Goal: Find contact information: Find contact information

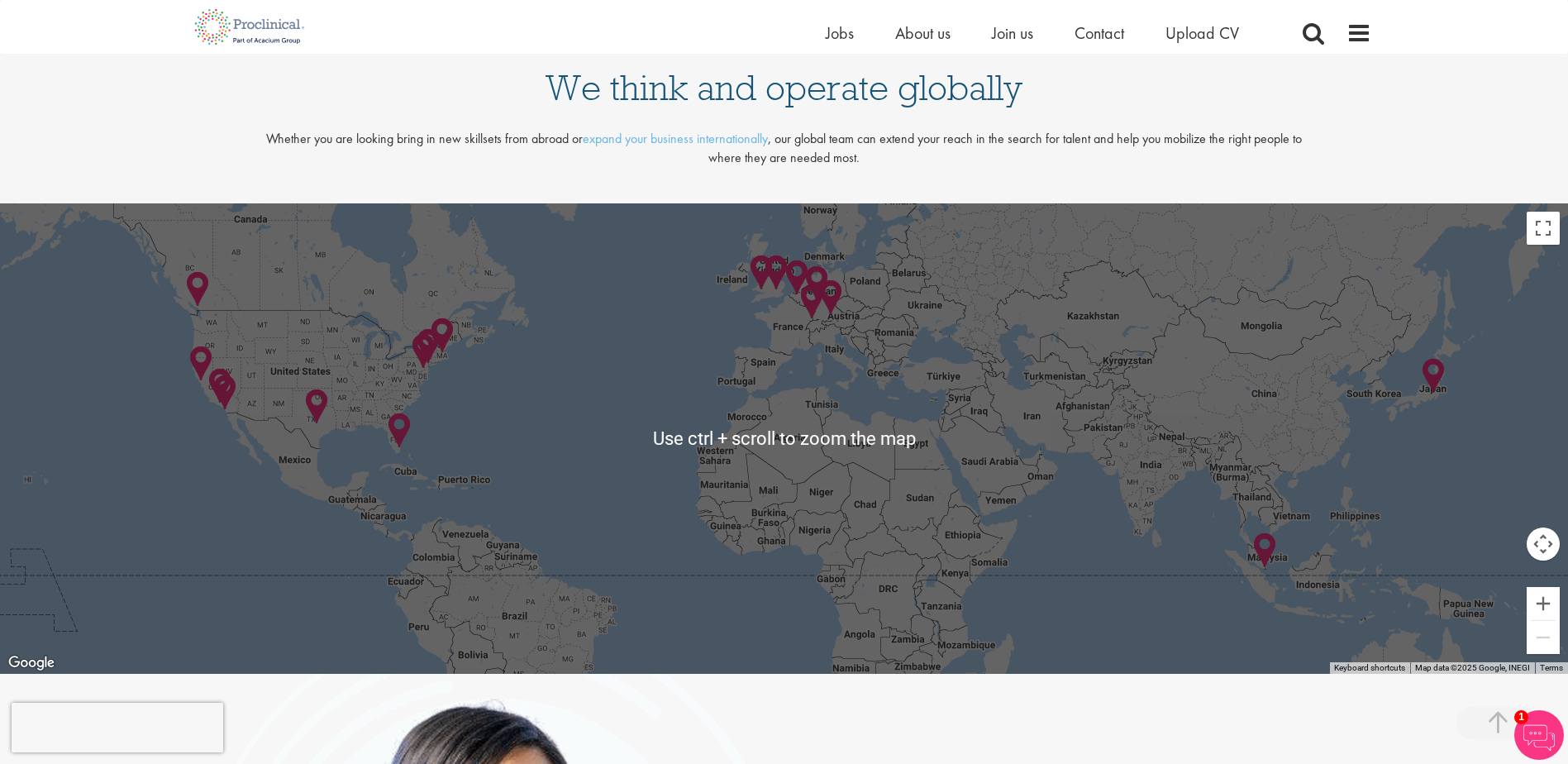
scroll to position [3554, 0]
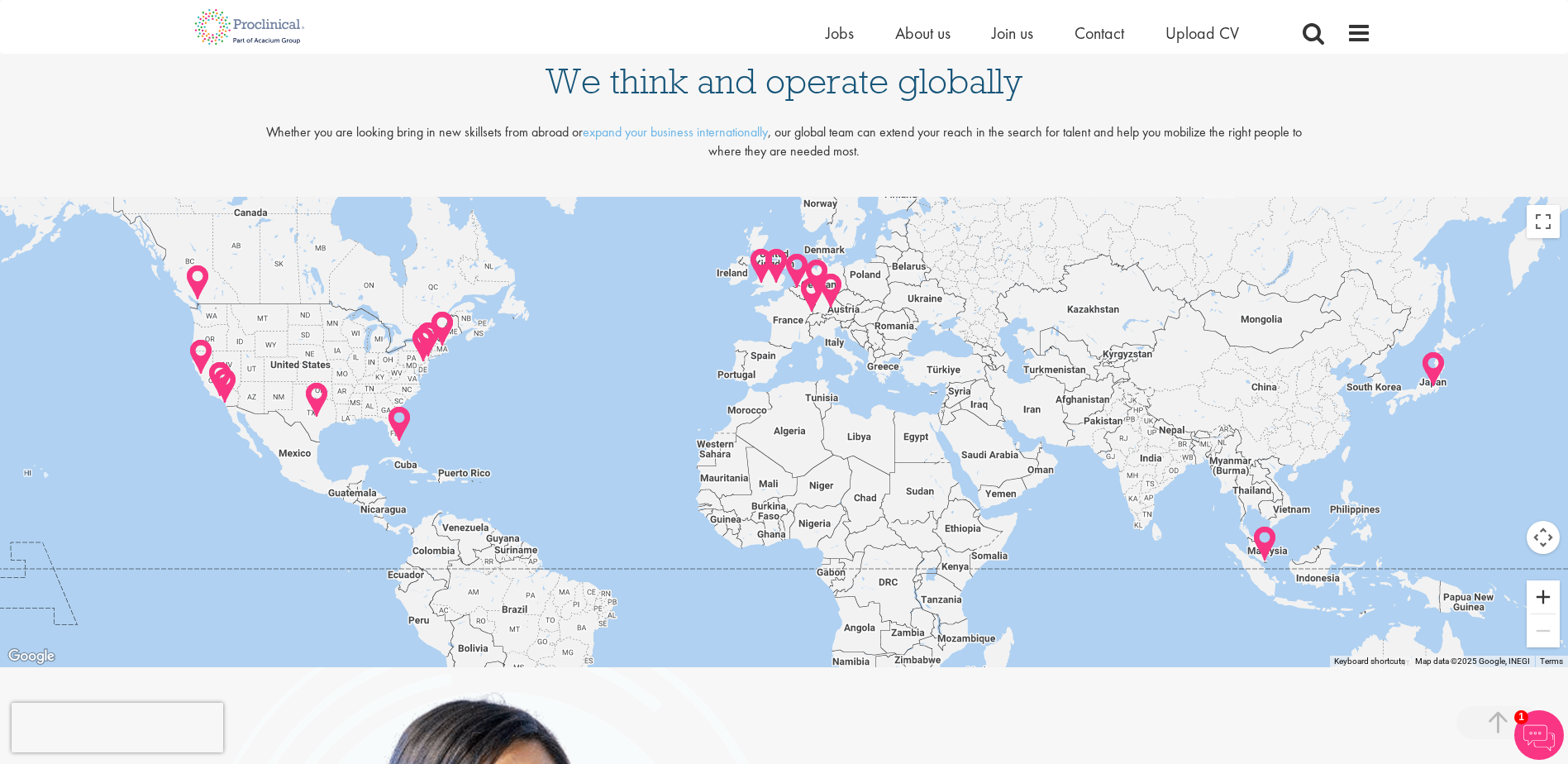
click at [1543, 600] on button "Zoom in" at bounding box center [1543, 597] width 33 height 33
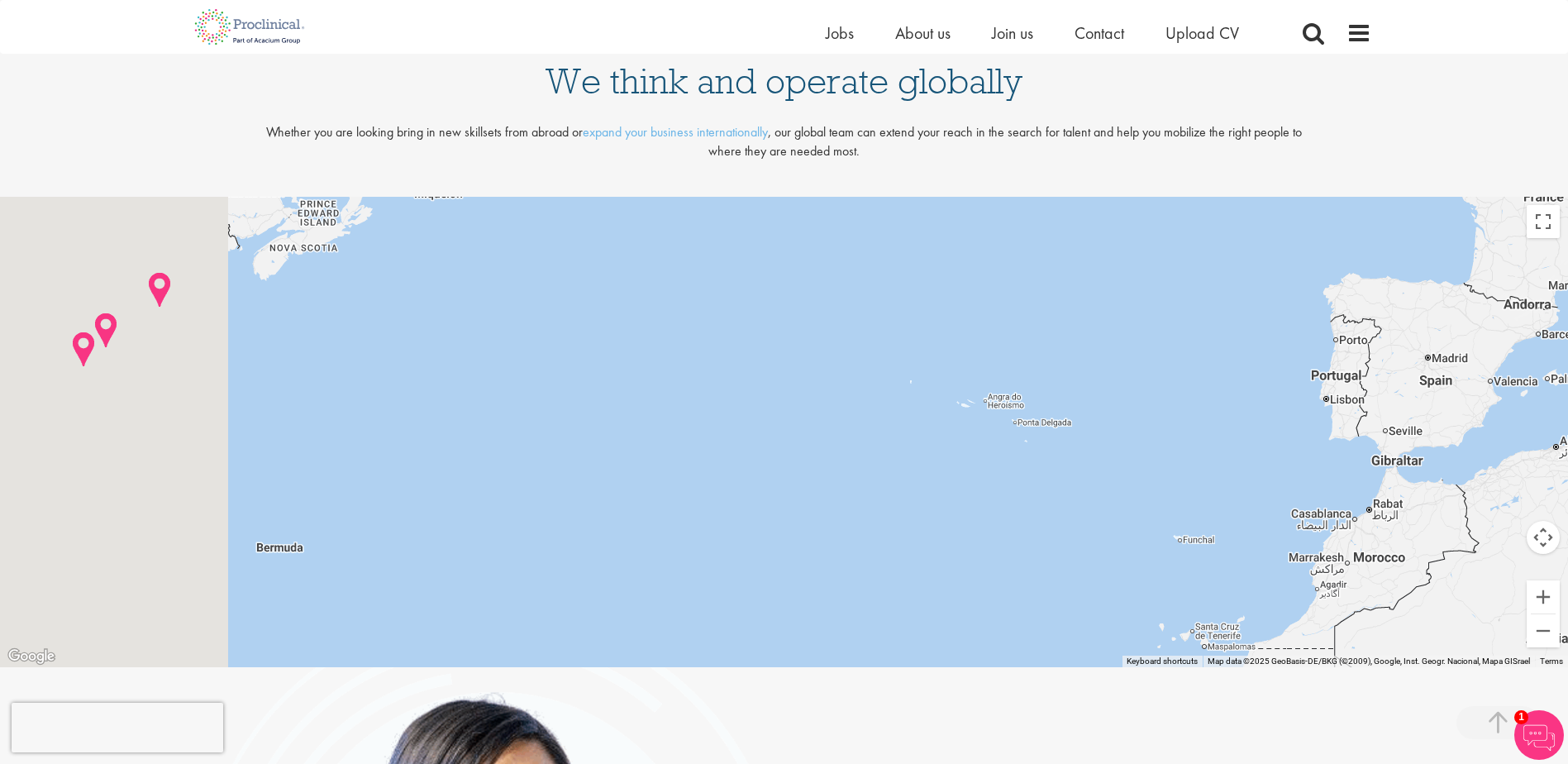
drag, startPoint x: 427, startPoint y: 396, endPoint x: 1257, endPoint y: 619, distance: 859.4
click at [1239, 618] on div at bounding box center [784, 432] width 1568 height 470
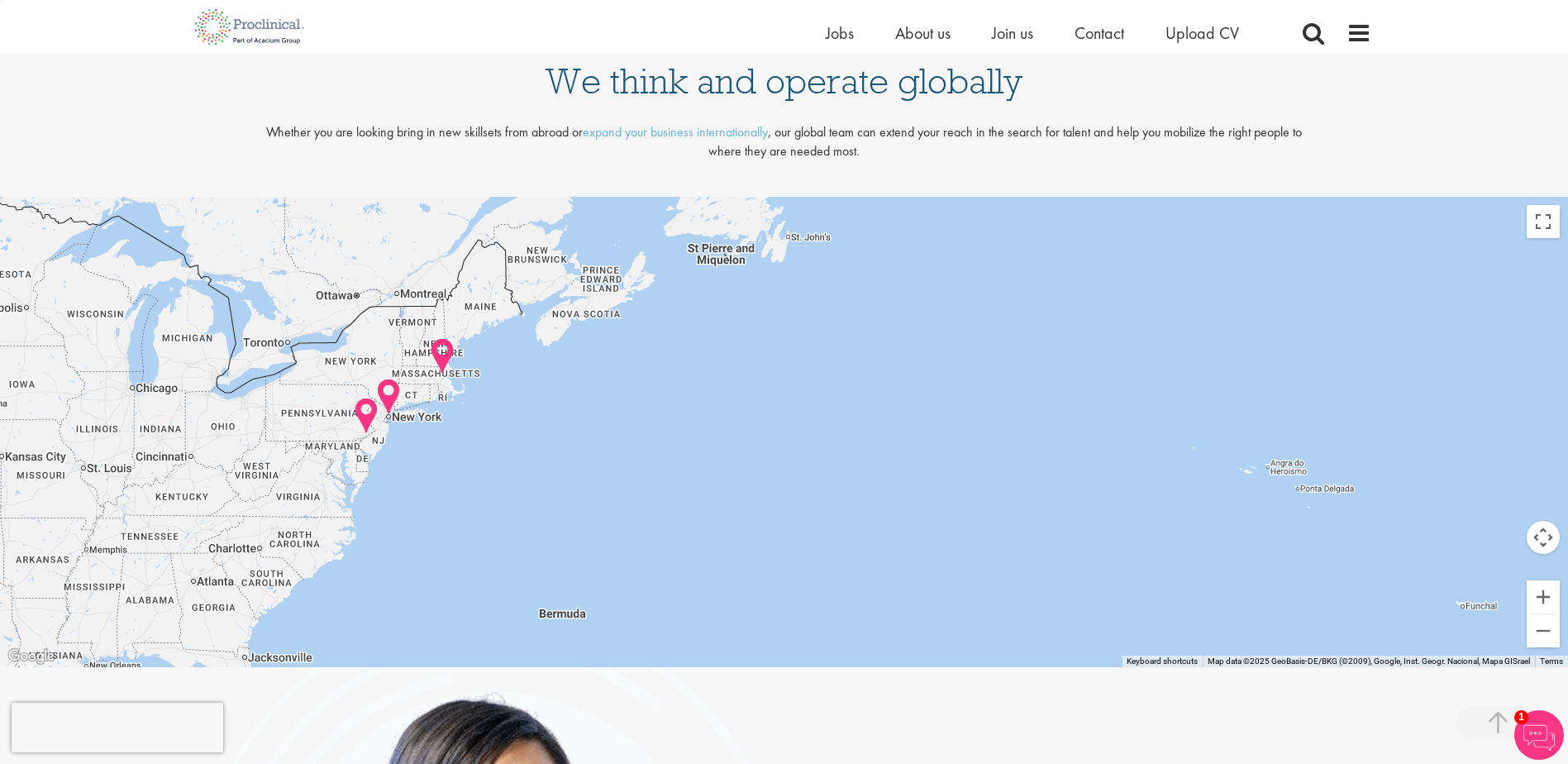
click at [363, 415] on img at bounding box center [366, 415] width 26 height 38
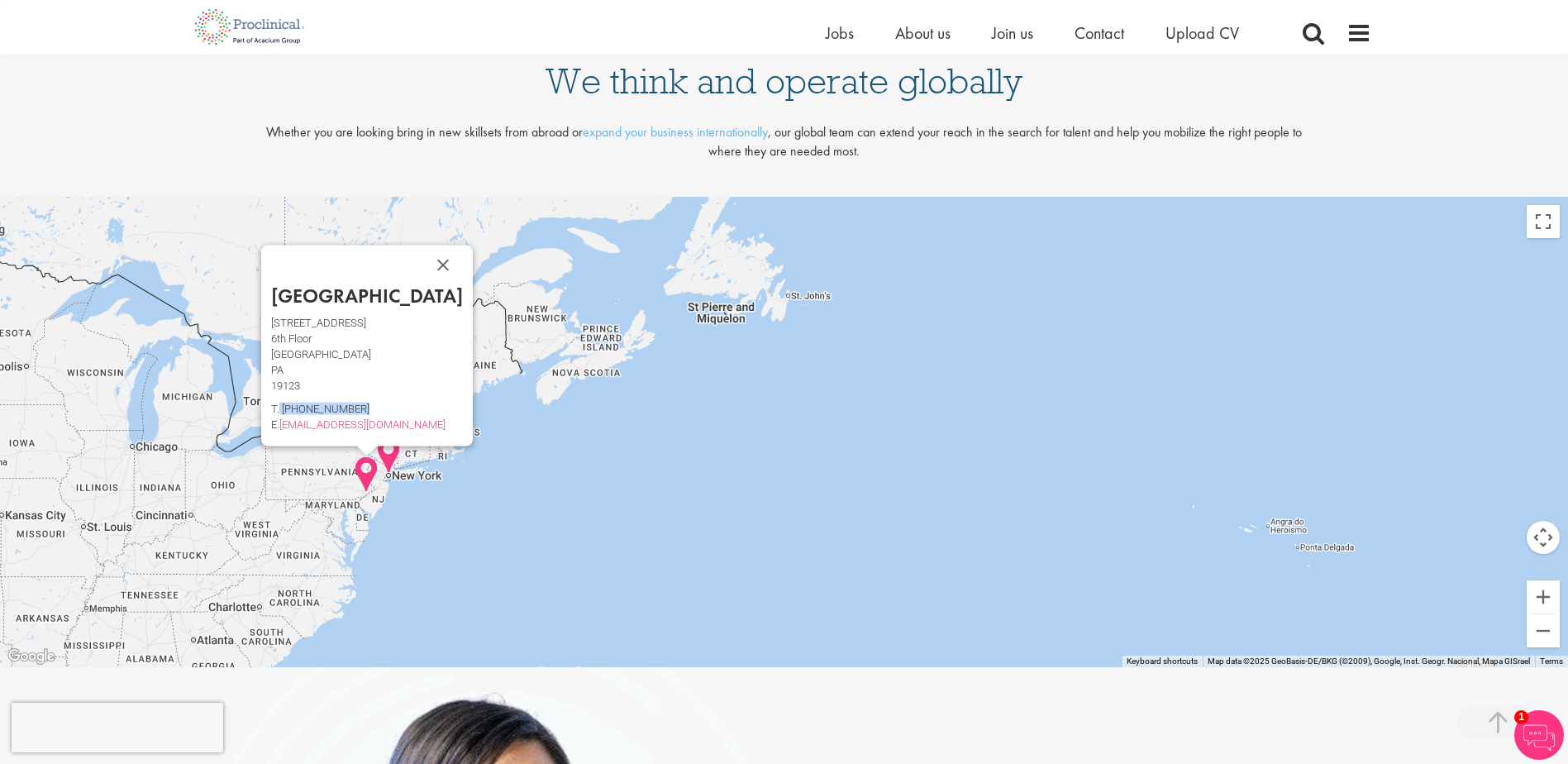
drag, startPoint x: 385, startPoint y: 408, endPoint x: 311, endPoint y: 408, distance: 74.0
click at [311, 408] on p "T. [PHONE_NUMBER]" at bounding box center [367, 408] width 192 height 7
drag, startPoint x: 311, startPoint y: 408, endPoint x: 326, endPoint y: 412, distance: 15.5
copy p "[PHONE_NUMBER]"
click at [423, 262] on button "Close" at bounding box center [443, 265] width 40 height 40
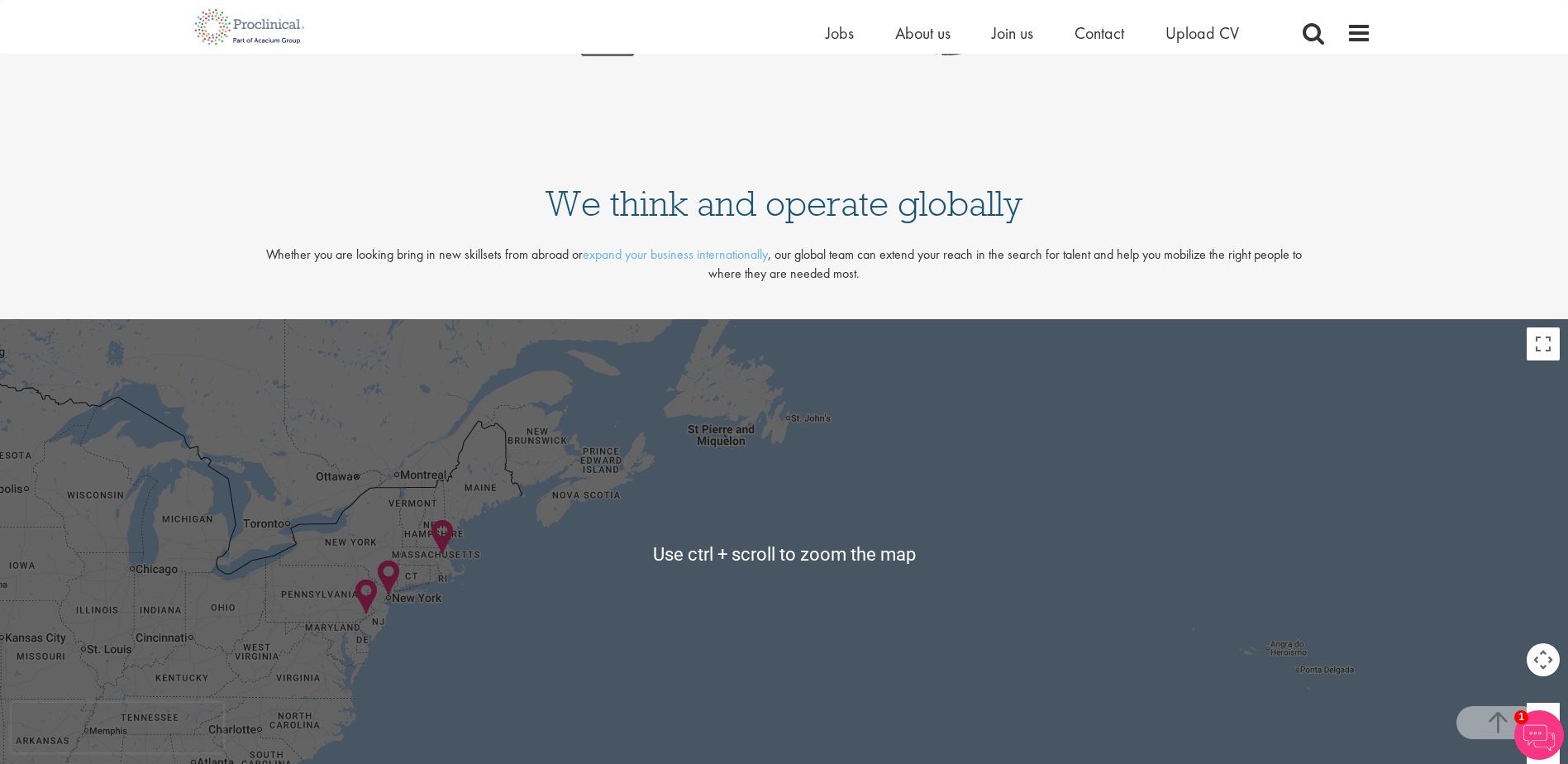
scroll to position [3390, 0]
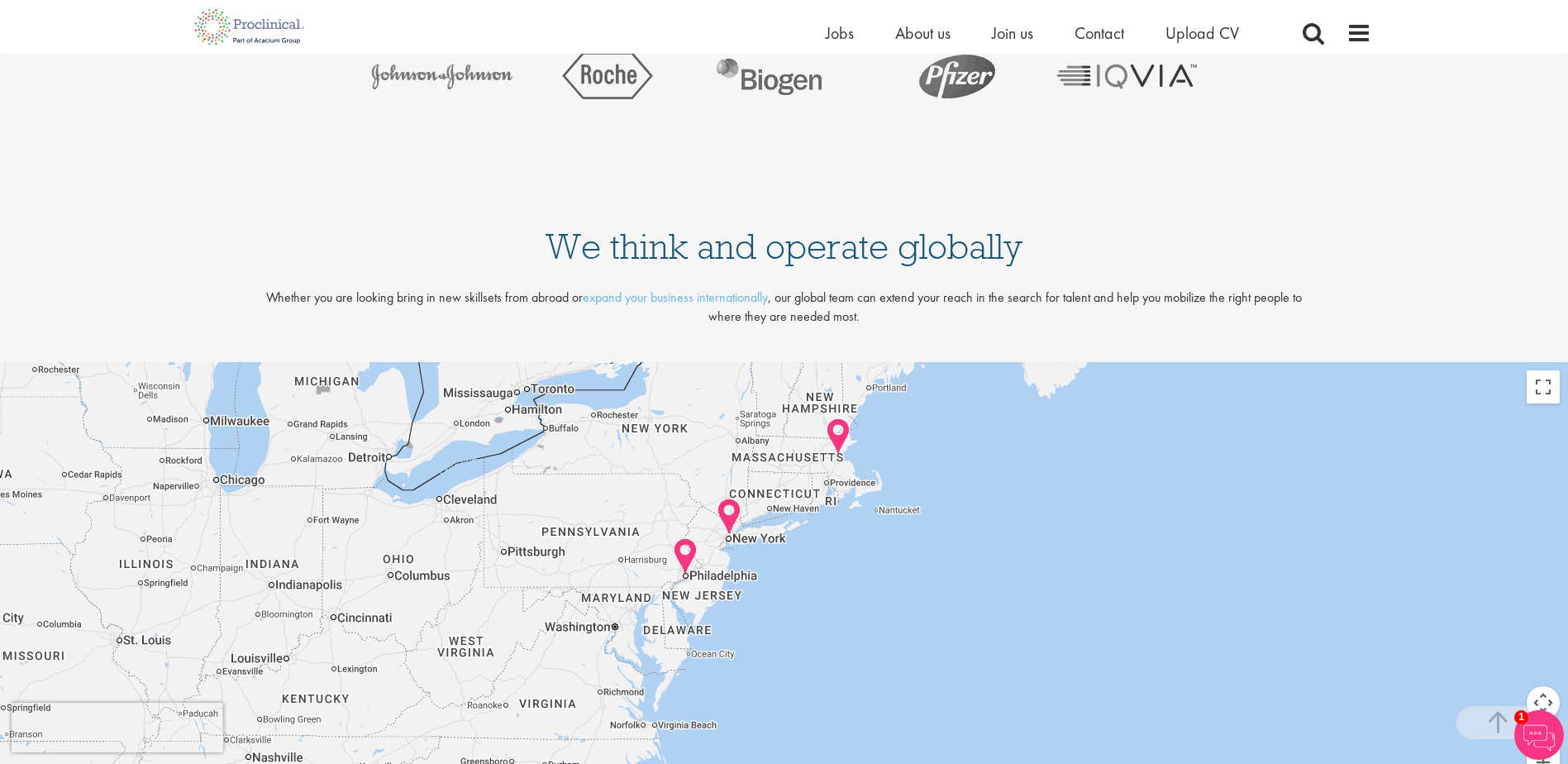
drag, startPoint x: 380, startPoint y: 594, endPoint x: 1033, endPoint y: 474, distance: 663.9
click at [1033, 474] on div at bounding box center [784, 597] width 1568 height 470
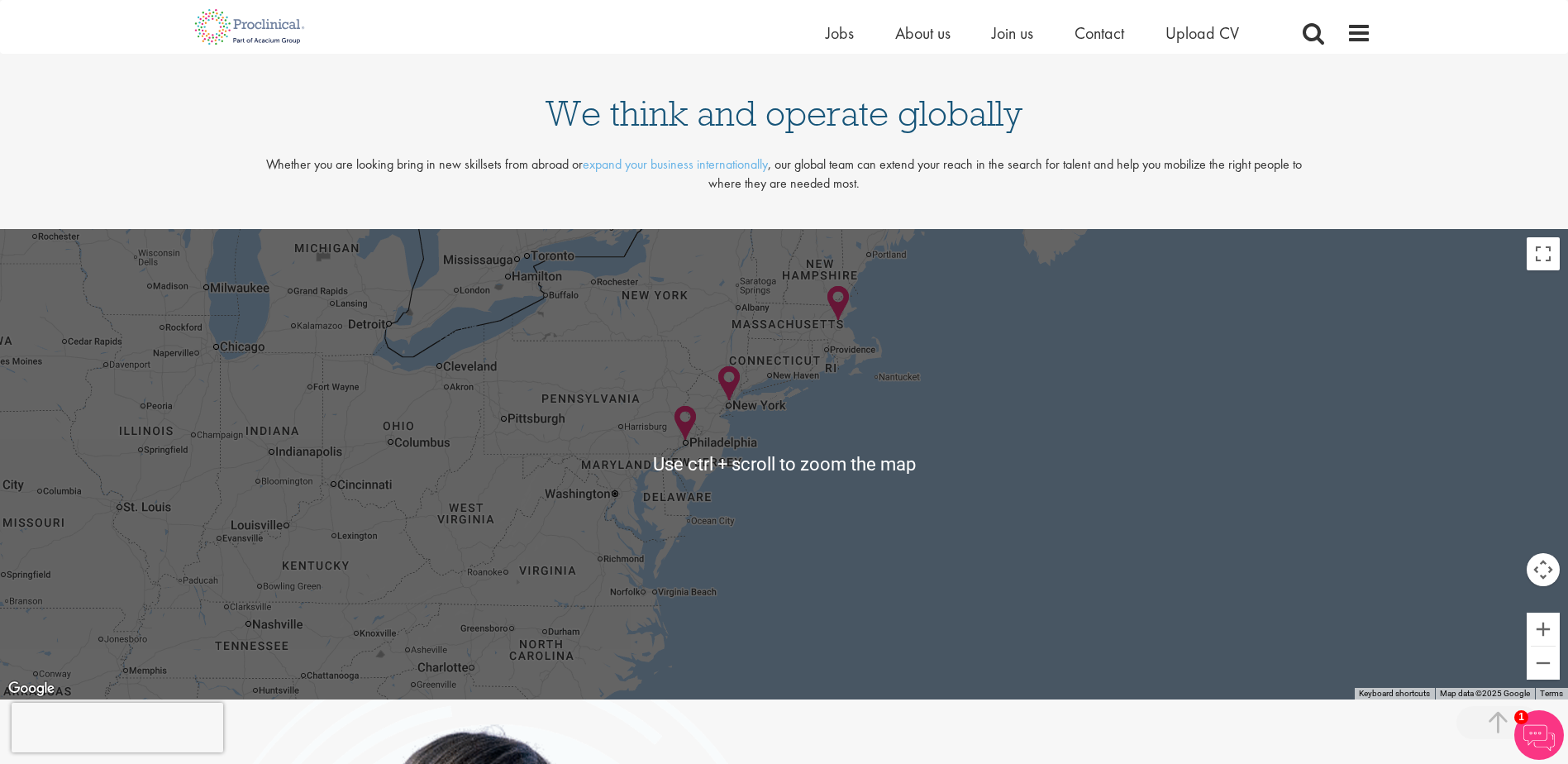
scroll to position [3554, 0]
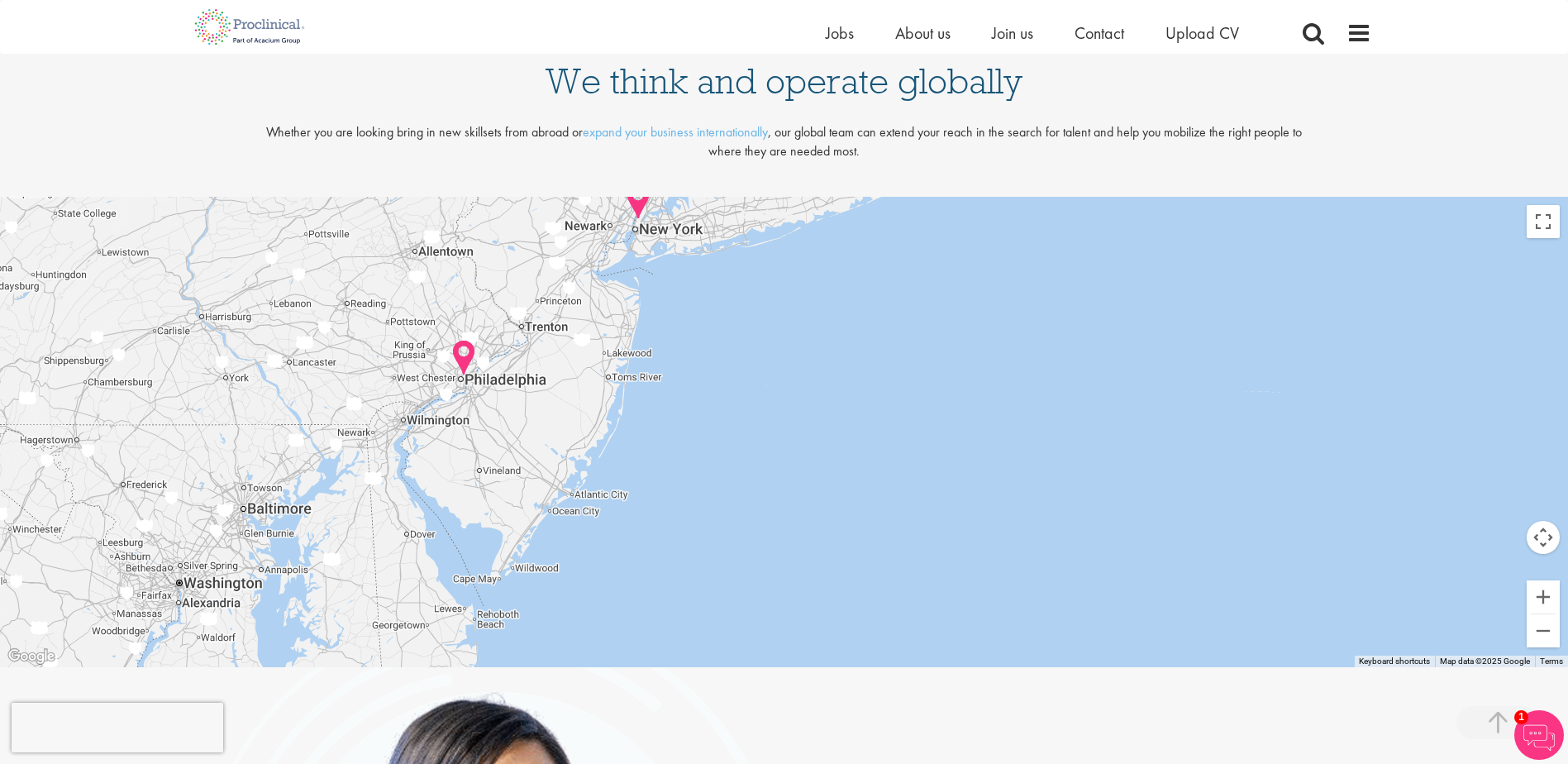
drag, startPoint x: 439, startPoint y: 320, endPoint x: 539, endPoint y: 593, distance: 290.7
click at [539, 593] on div at bounding box center [784, 432] width 1568 height 470
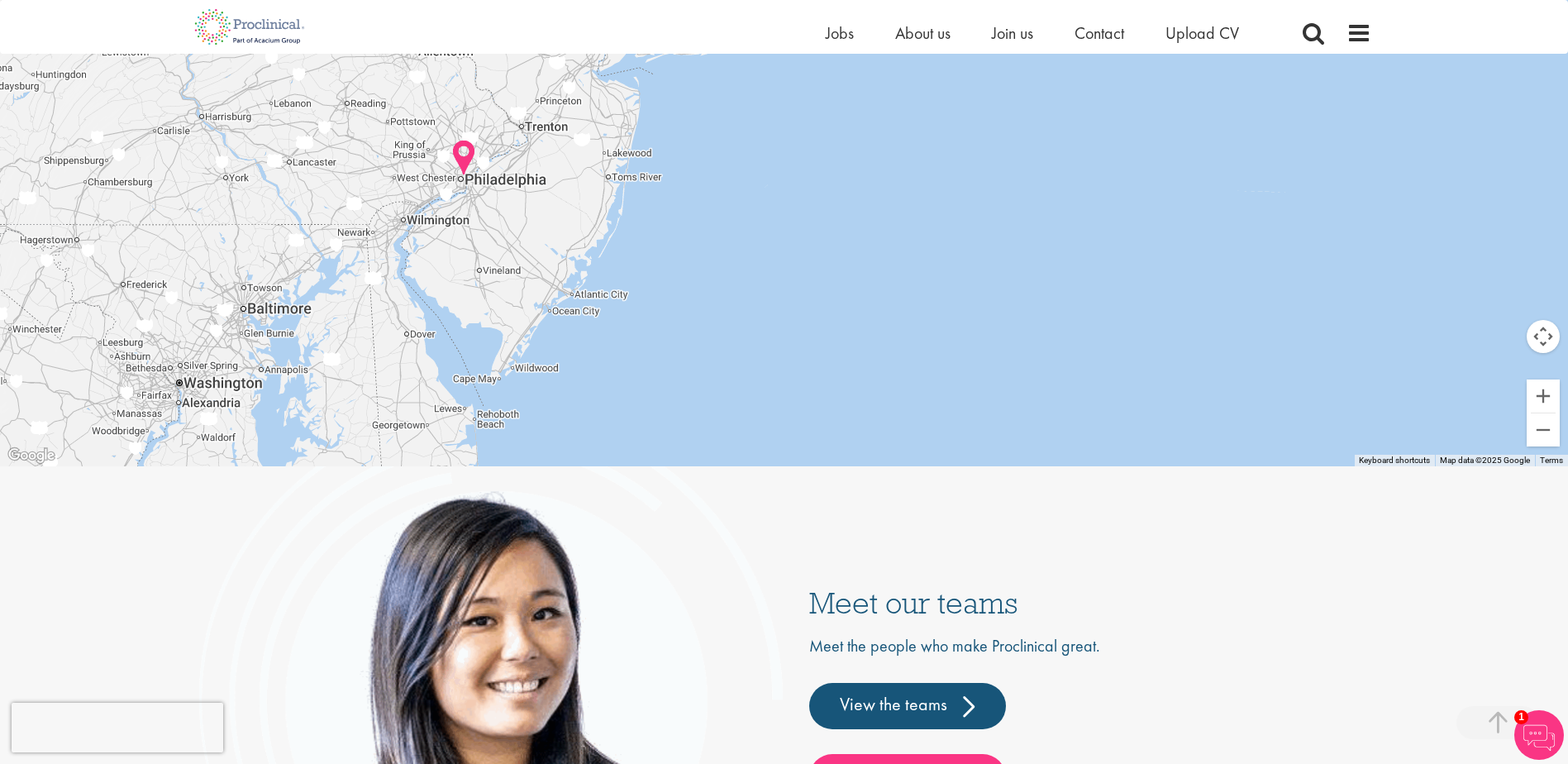
scroll to position [3754, 0]
click at [464, 157] on img at bounding box center [464, 159] width 26 height 38
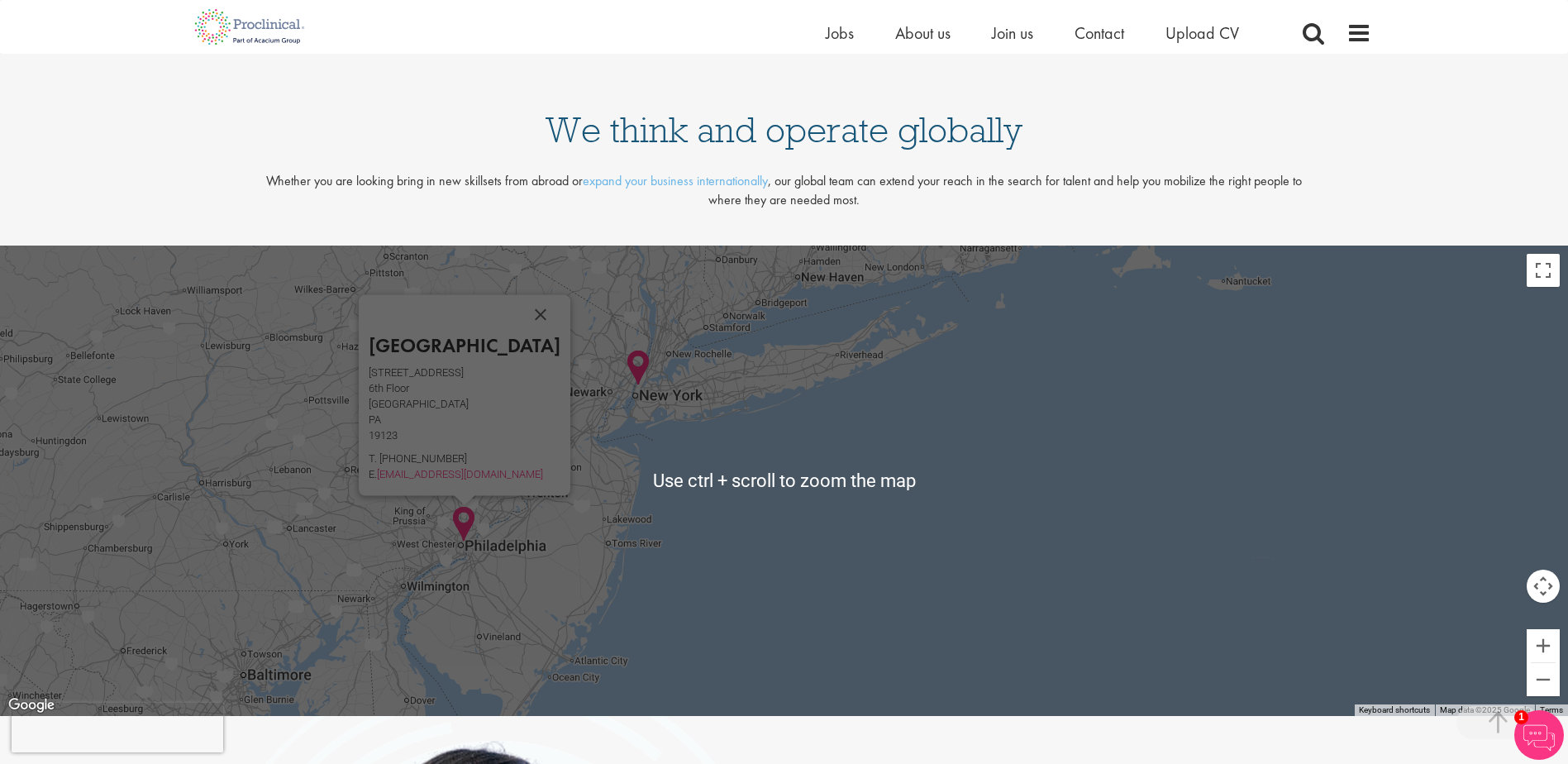
scroll to position [3671, 0]
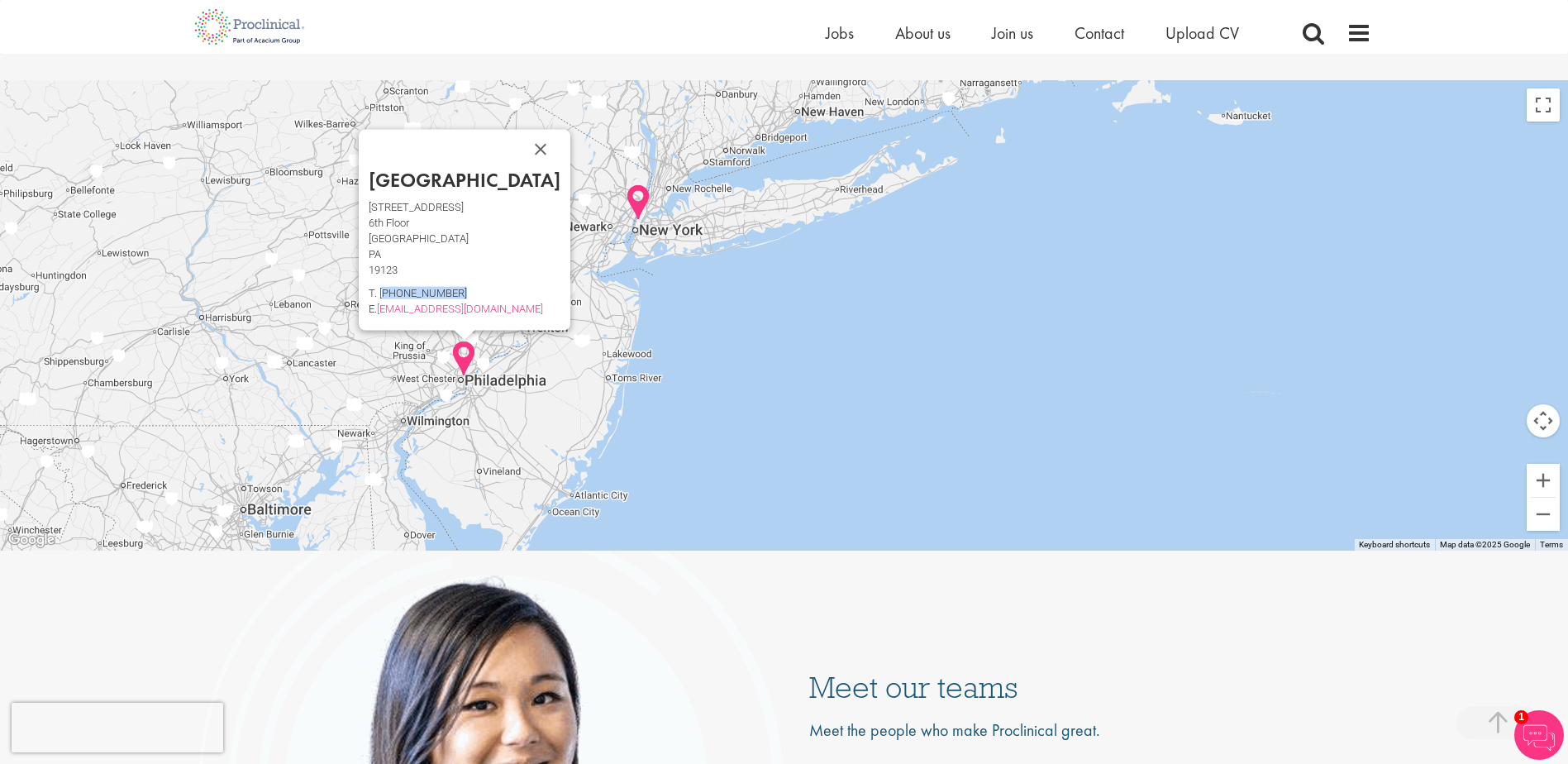
drag, startPoint x: 497, startPoint y: 293, endPoint x: 414, endPoint y: 289, distance: 83.1
click at [414, 290] on p "T. [PHONE_NUMBER]" at bounding box center [465, 293] width 192 height 7
